Goal: Task Accomplishment & Management: Use online tool/utility

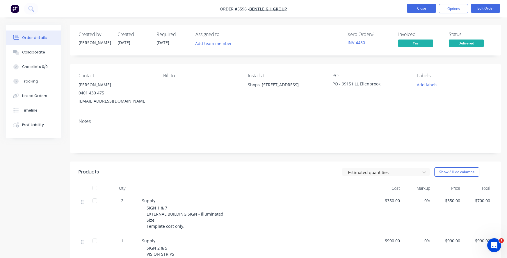
click at [421, 11] on button "Close" at bounding box center [421, 8] width 29 height 9
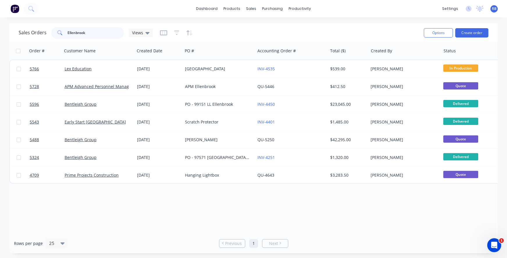
drag, startPoint x: 94, startPoint y: 35, endPoint x: 46, endPoint y: 35, distance: 47.4
click at [46, 35] on div "Sales Orders Ellenbrook Views" at bounding box center [86, 33] width 134 height 12
drag, startPoint x: 91, startPoint y: 35, endPoint x: 36, endPoint y: 26, distance: 55.6
click at [36, 26] on div "Sales Orders Ellenbrook Views" at bounding box center [219, 33] width 400 height 14
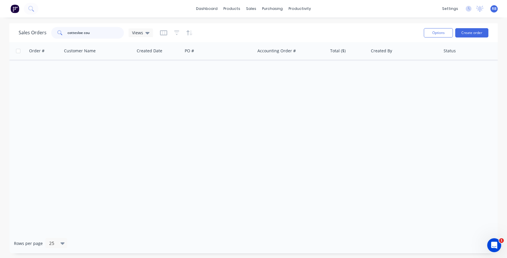
drag, startPoint x: 96, startPoint y: 34, endPoint x: 50, endPoint y: 32, distance: 46.6
click at [50, 32] on div "Sales Orders cottesloe cou Views" at bounding box center [86, 33] width 134 height 12
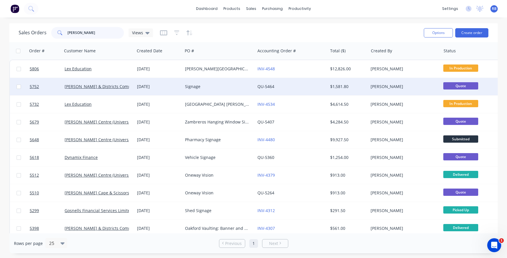
type input "[PERSON_NAME]"
click at [207, 86] on div "Signage" at bounding box center [217, 87] width 65 height 6
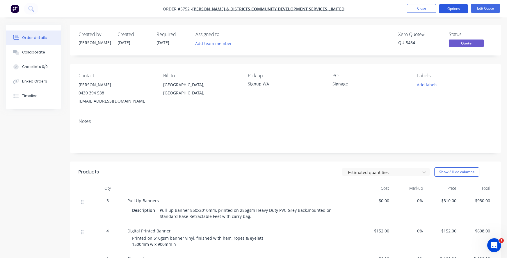
click at [452, 7] on button "Options" at bounding box center [453, 8] width 29 height 9
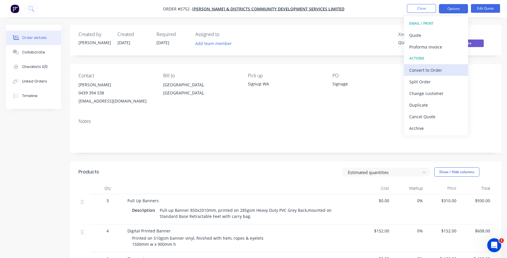
click at [421, 70] on div "Convert to Order" at bounding box center [435, 70] width 53 height 8
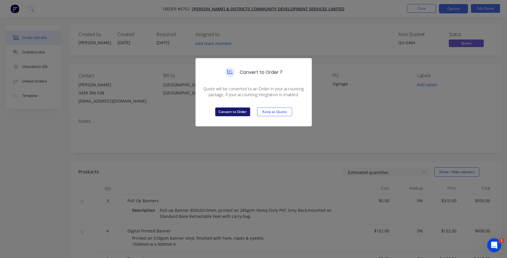
click at [242, 114] on button "Convert to Order" at bounding box center [232, 112] width 35 height 9
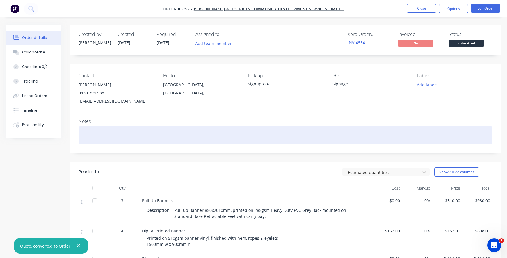
click at [101, 140] on div at bounding box center [285, 135] width 414 height 18
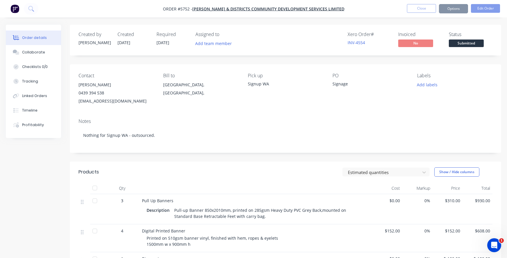
click at [181, 83] on div "[GEOGRAPHIC_DATA], [GEOGRAPHIC_DATA]," at bounding box center [200, 89] width 75 height 16
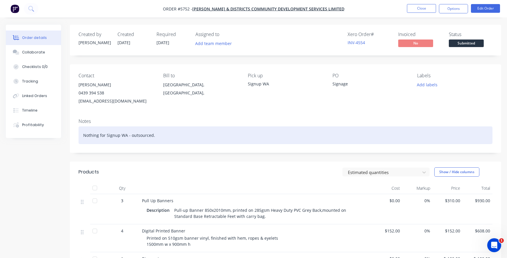
click at [82, 142] on div "Nothing for Signup WA - outsourced." at bounding box center [285, 135] width 414 height 18
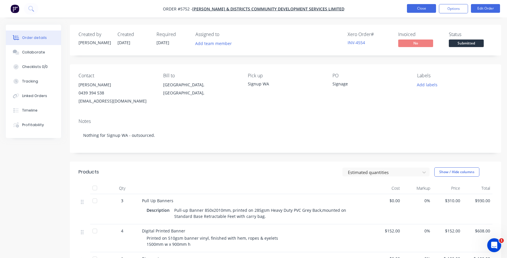
click at [423, 12] on button "Close" at bounding box center [421, 8] width 29 height 9
